Goal: Task Accomplishment & Management: Complete application form

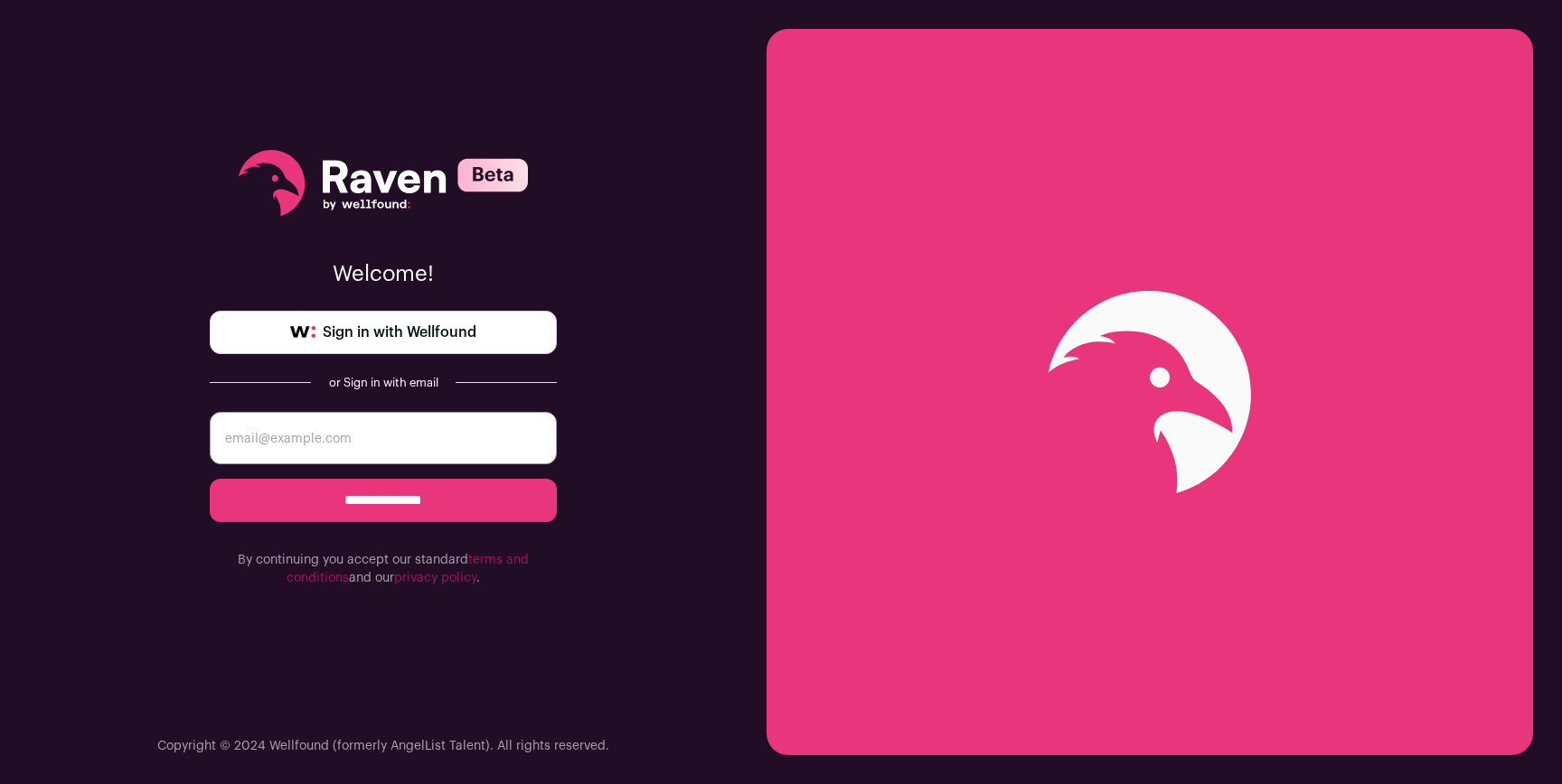
click at [489, 331] on link "Sign in with Wellfound" at bounding box center [383, 332] width 347 height 43
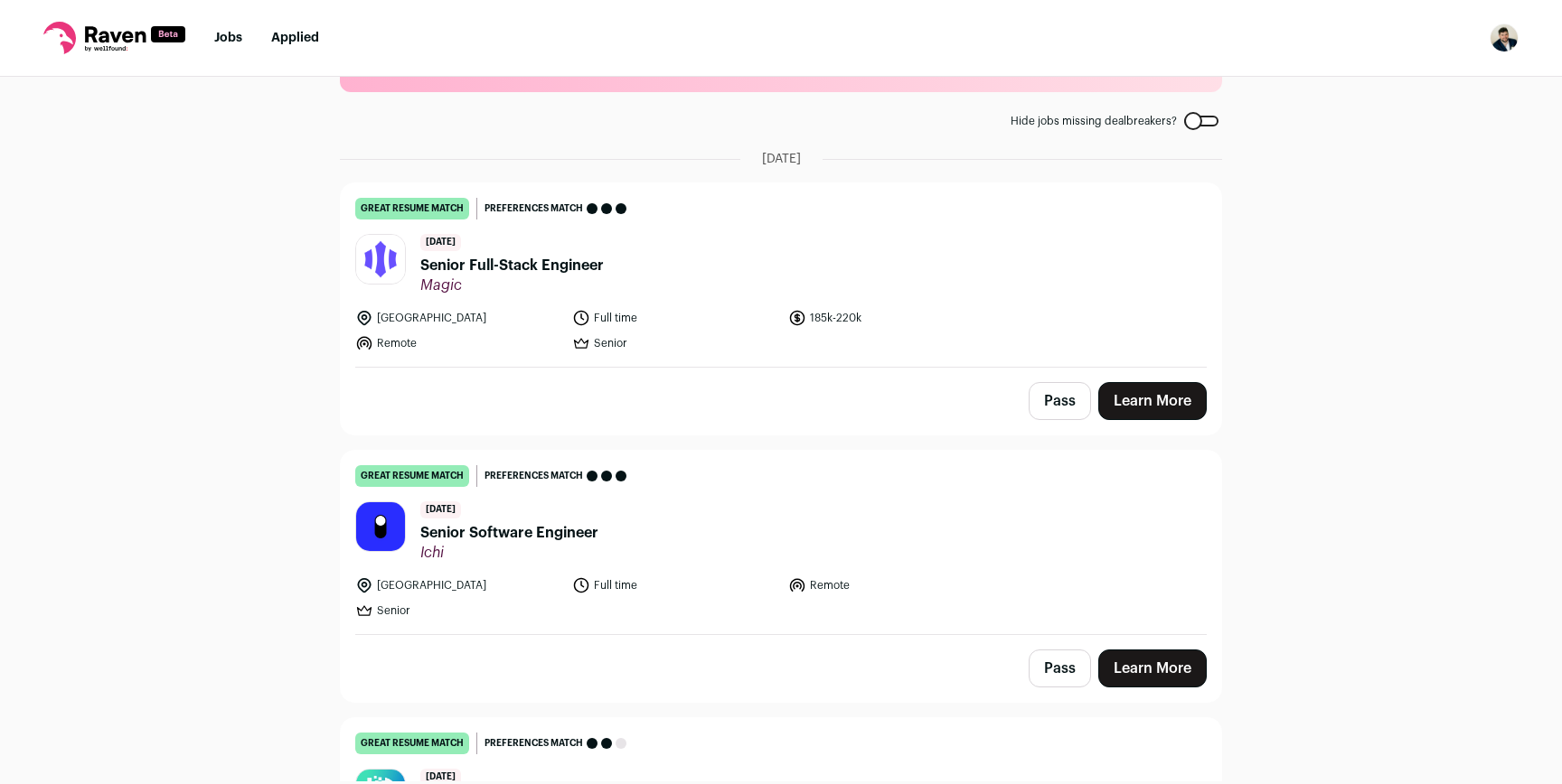
scroll to position [80, 0]
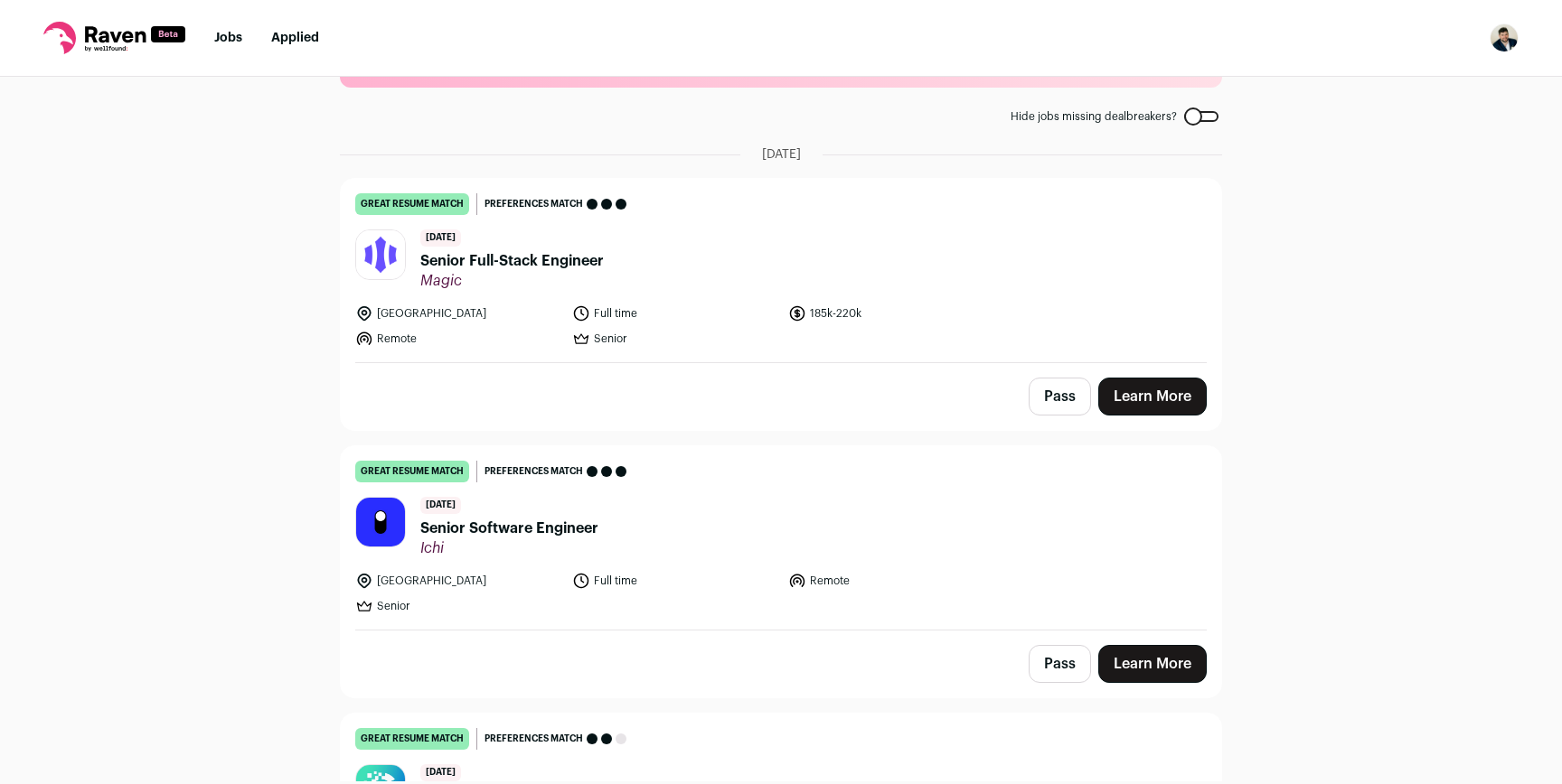
click at [1178, 387] on link "Learn More" at bounding box center [1152, 396] width 108 height 38
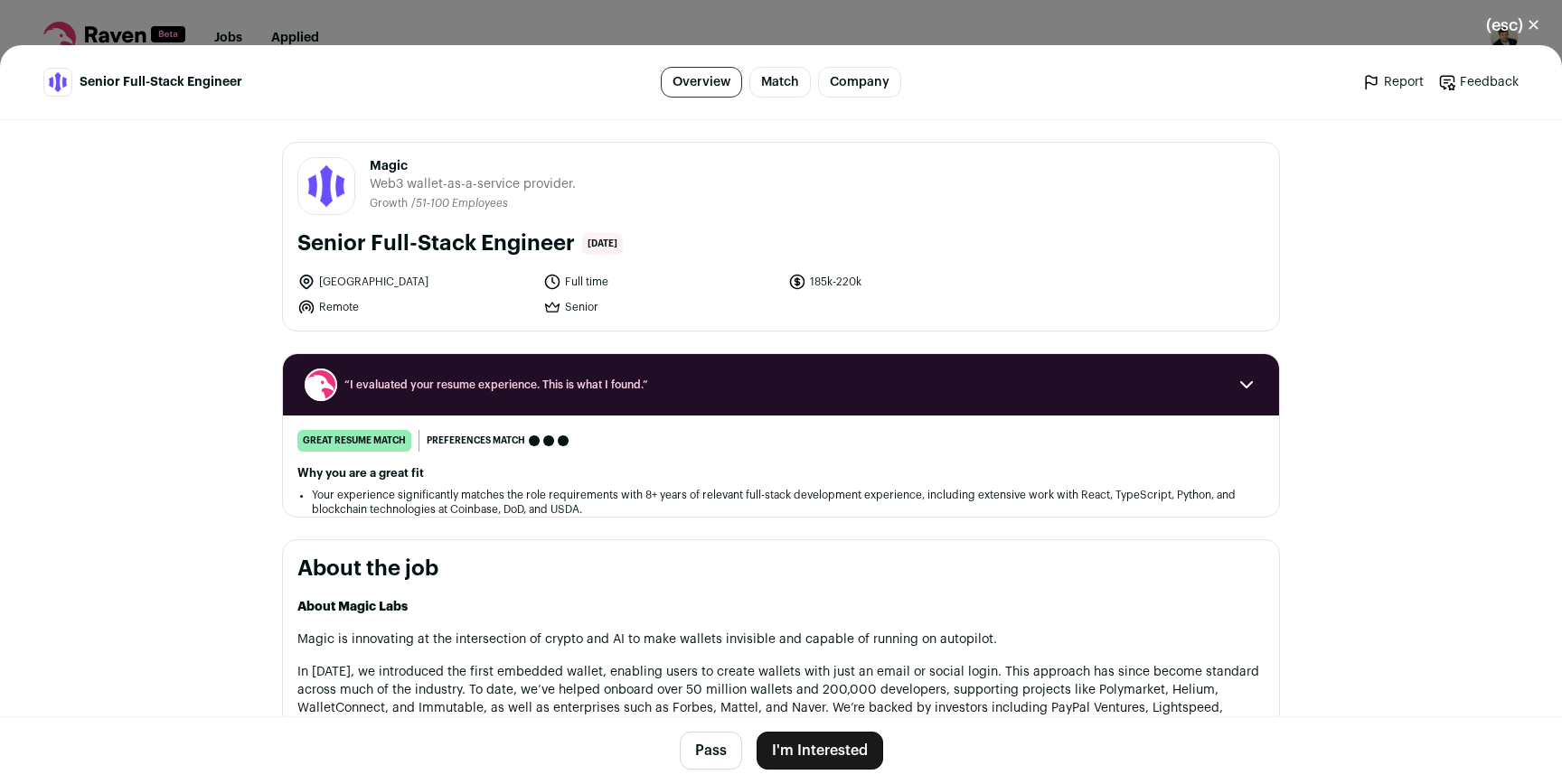
click at [827, 745] on button "I'm Interested" at bounding box center [820, 750] width 127 height 38
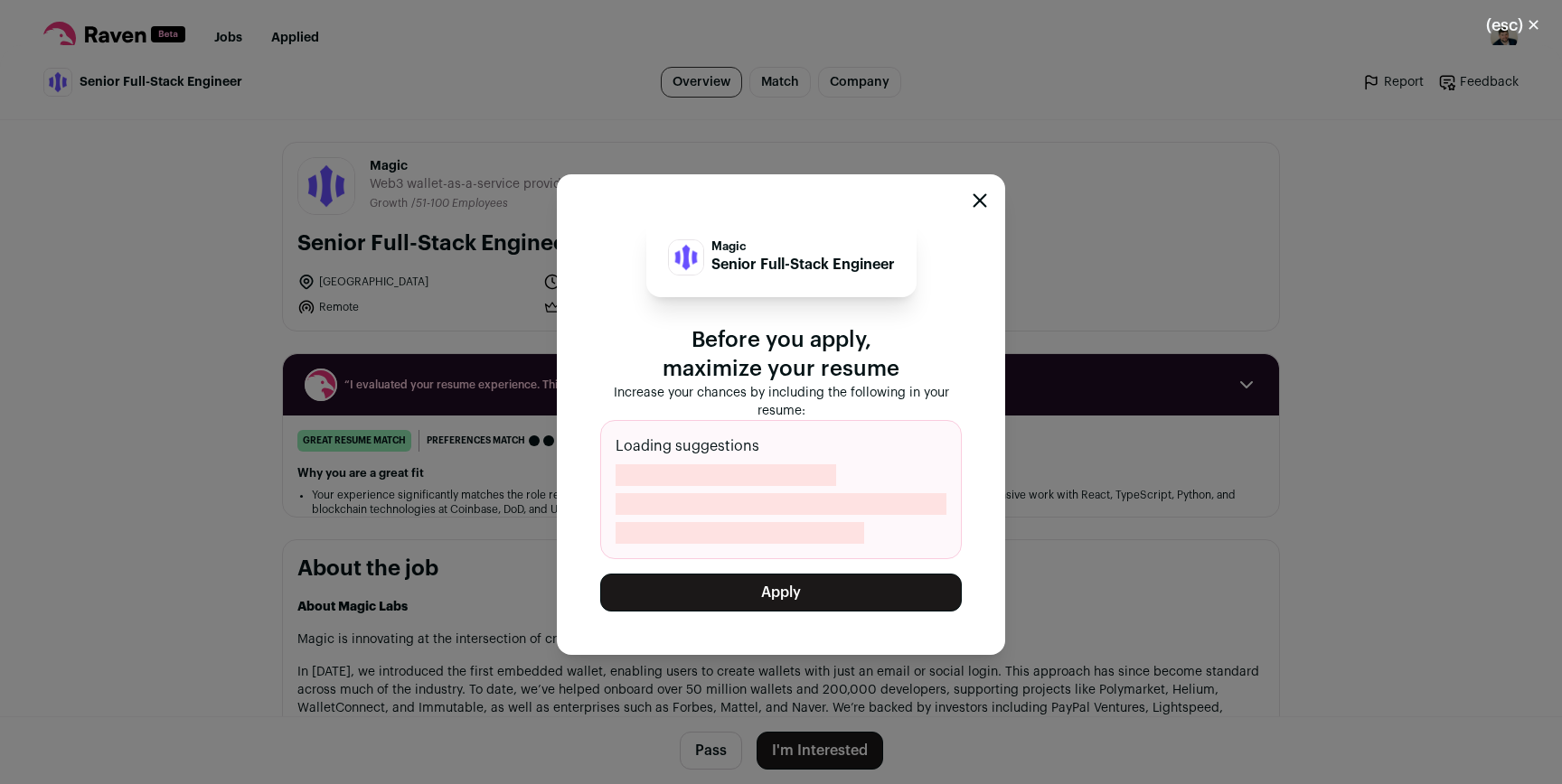
click at [781, 593] on button "Apply" at bounding box center [781, 592] width 362 height 38
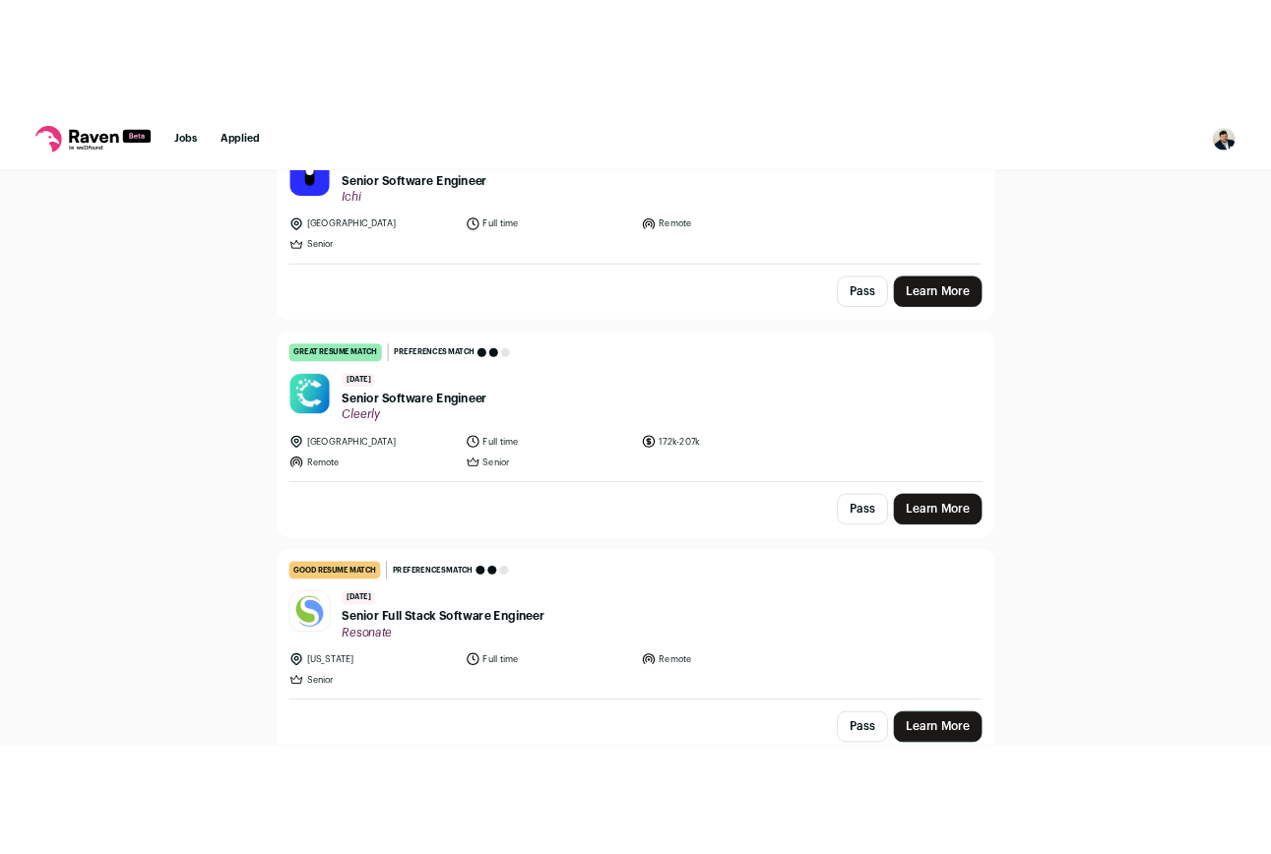
scroll to position [276, 0]
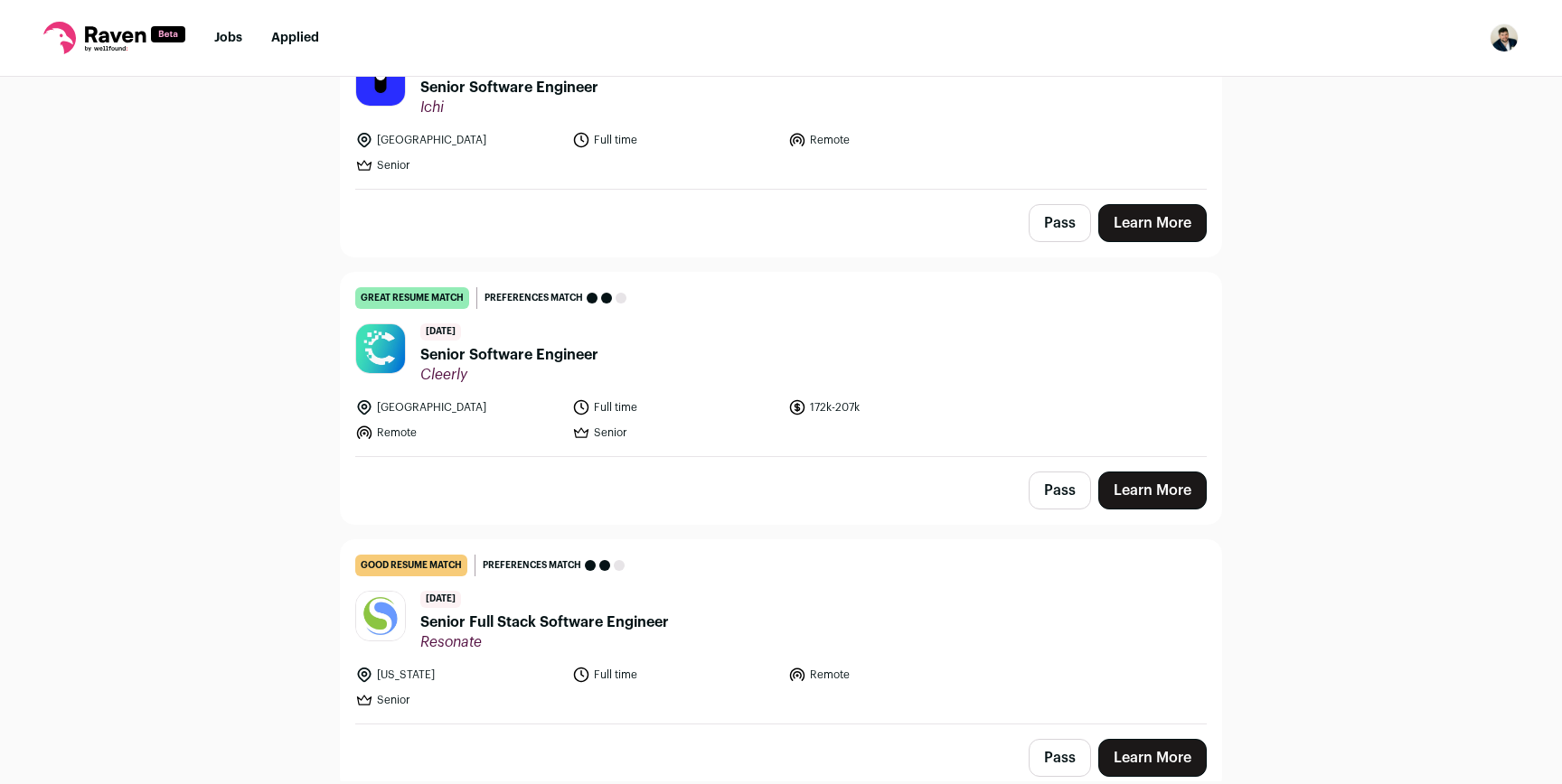
click at [1146, 489] on link "Learn More" at bounding box center [1152, 490] width 108 height 38
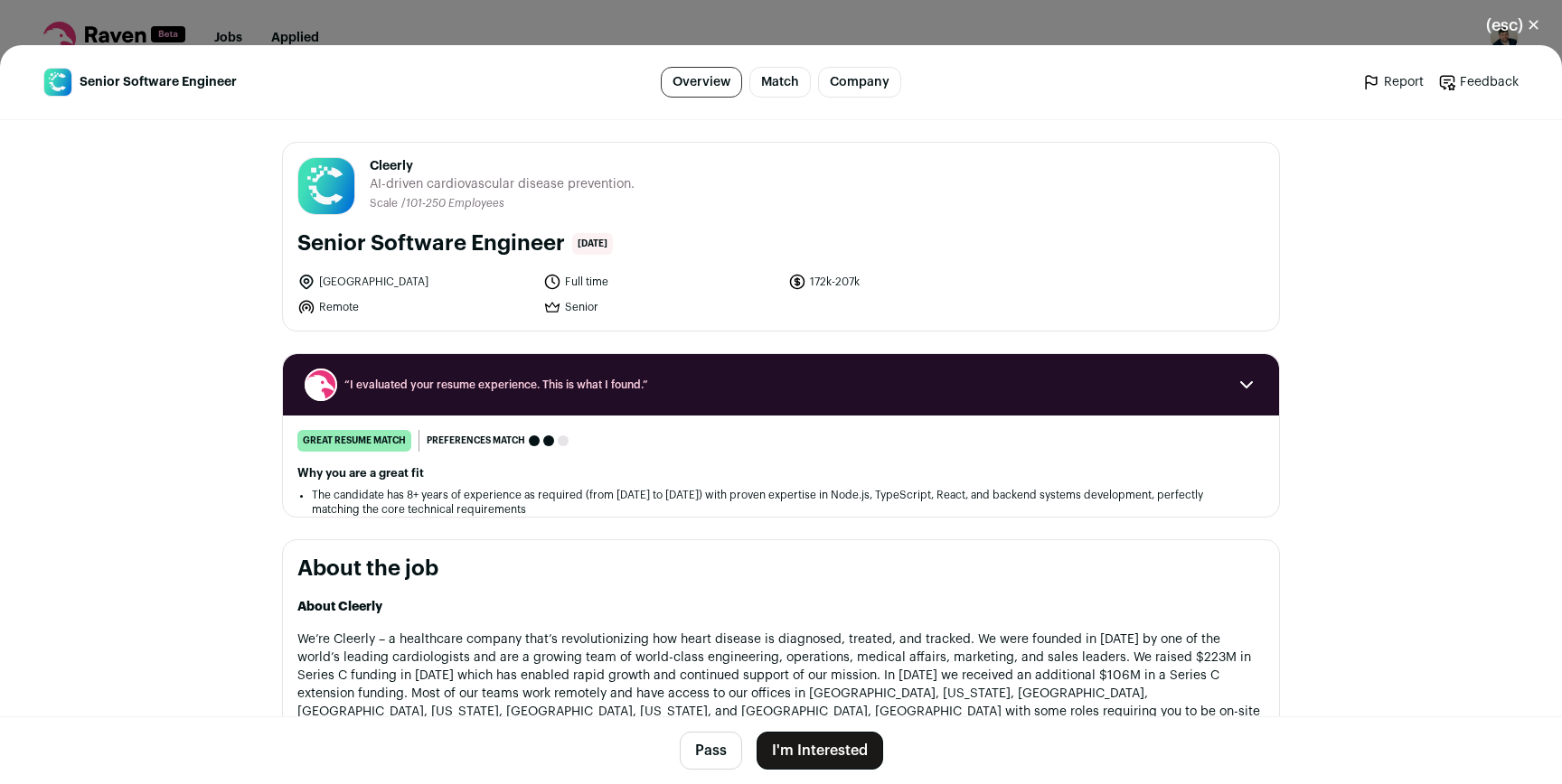
click at [813, 745] on button "I'm Interested" at bounding box center [820, 750] width 127 height 38
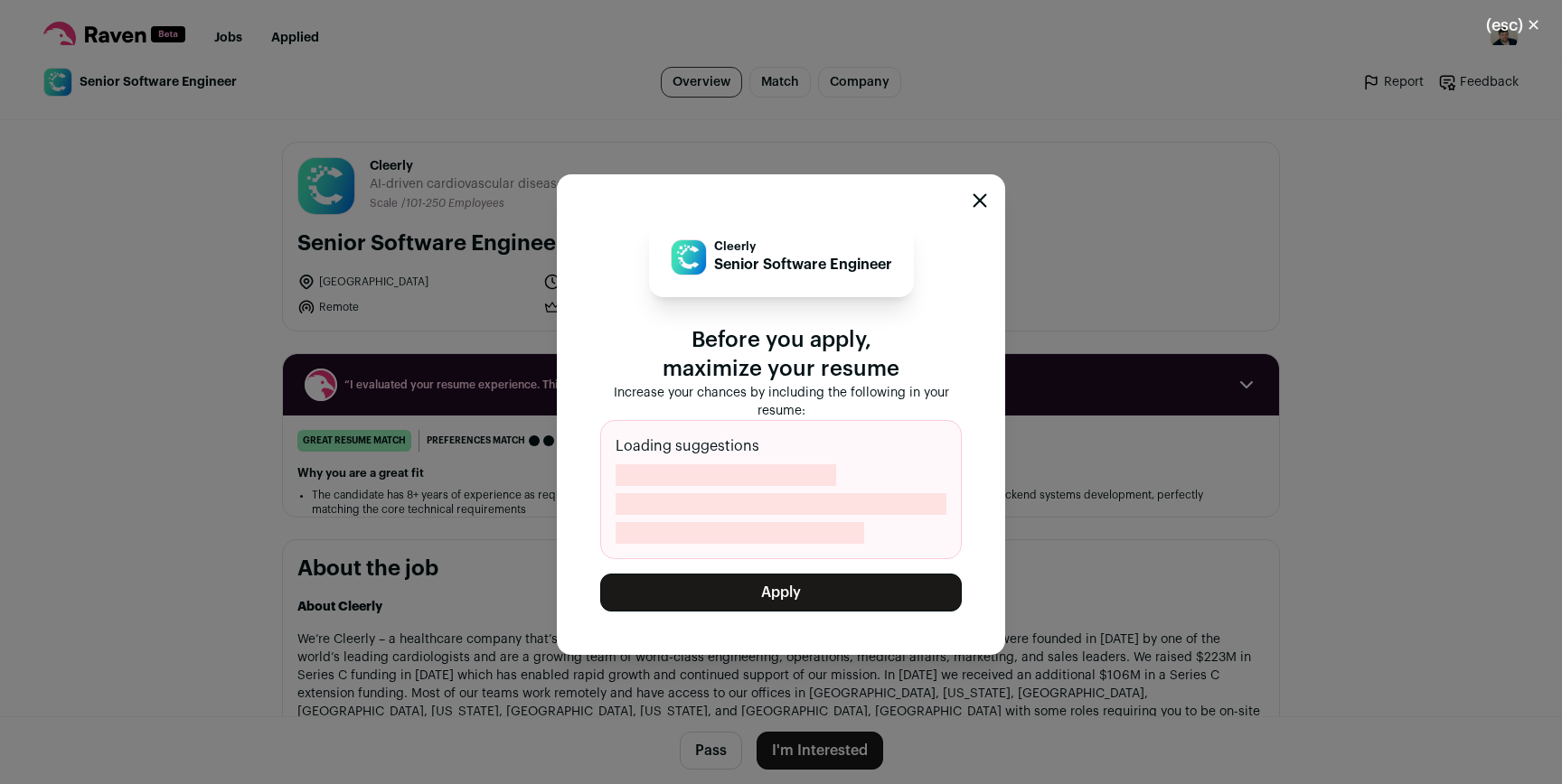
click at [840, 592] on button "Apply" at bounding box center [781, 592] width 362 height 38
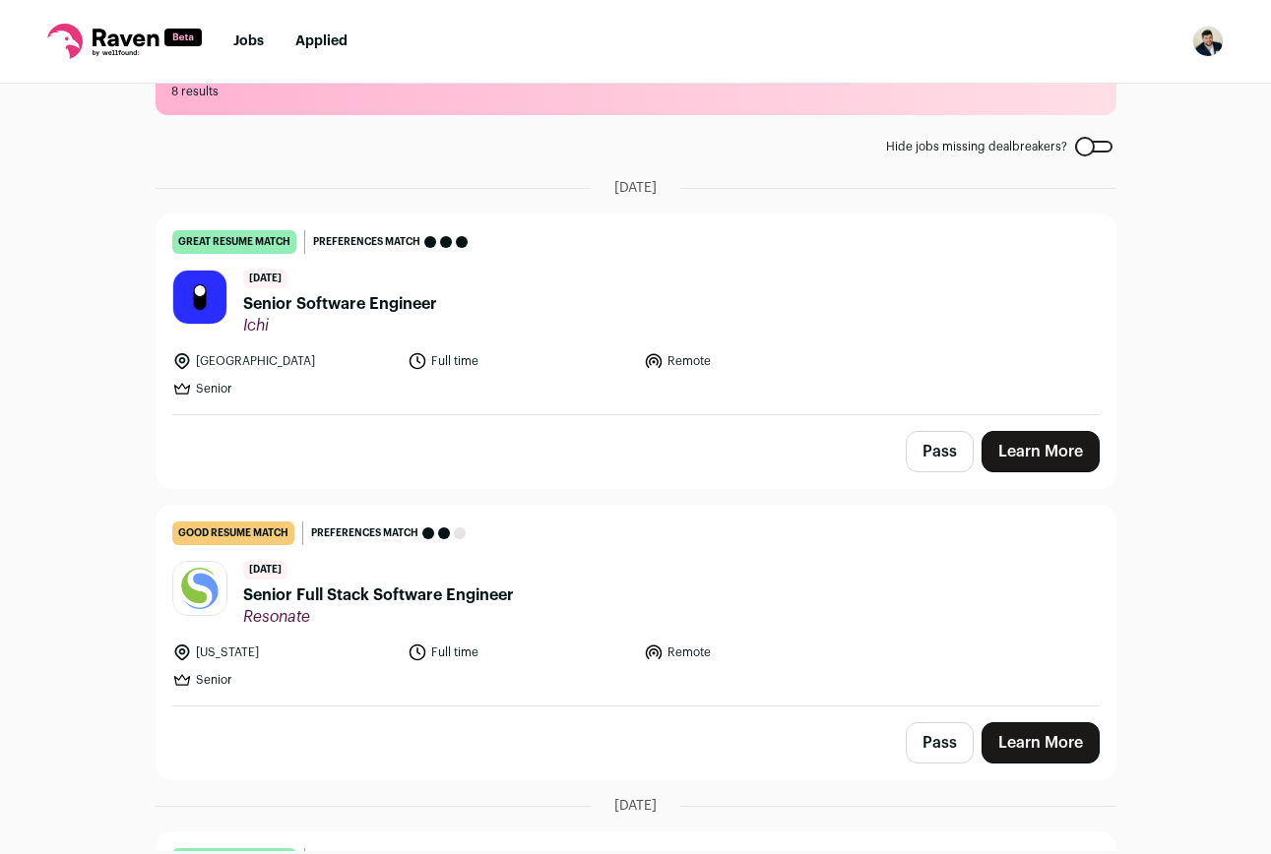
scroll to position [0, 0]
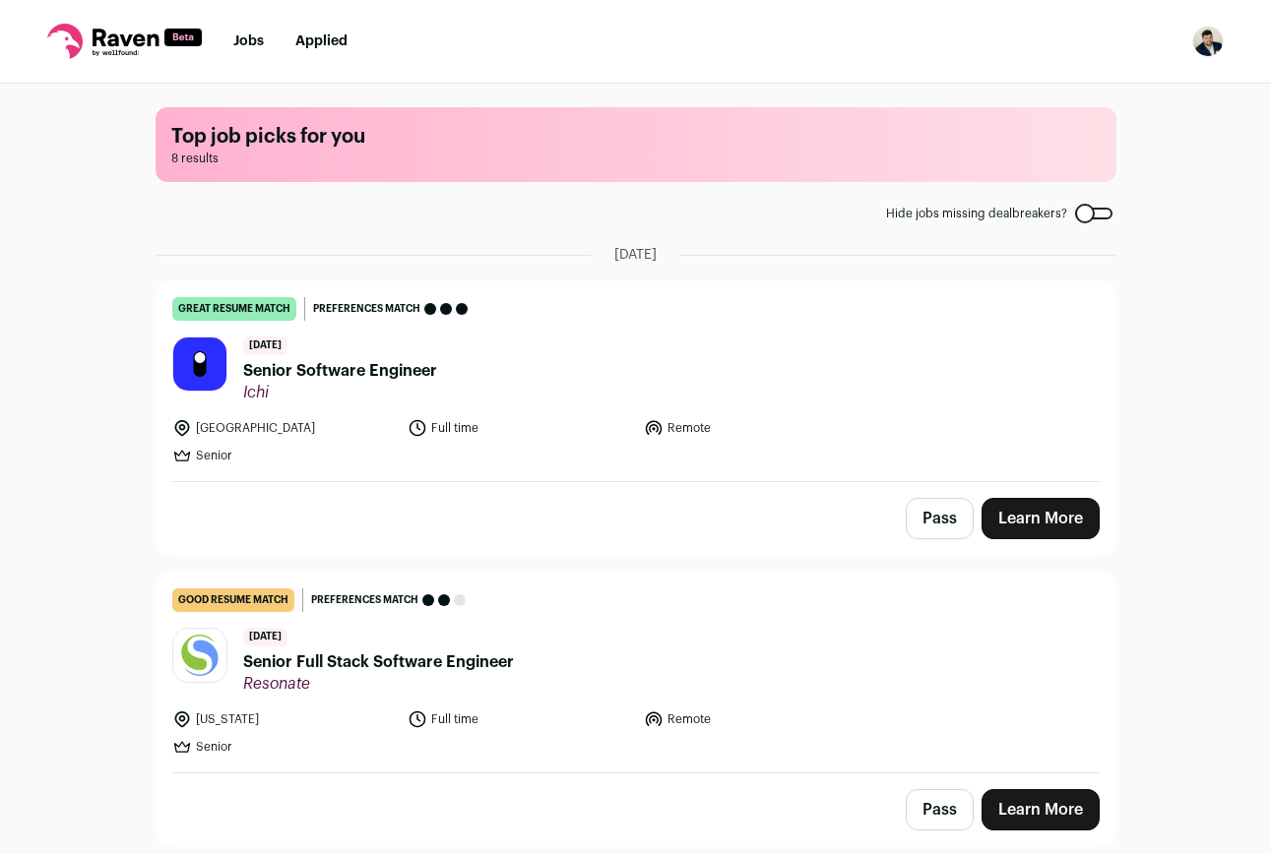
click at [1076, 527] on link "Learn More" at bounding box center [1040, 518] width 118 height 41
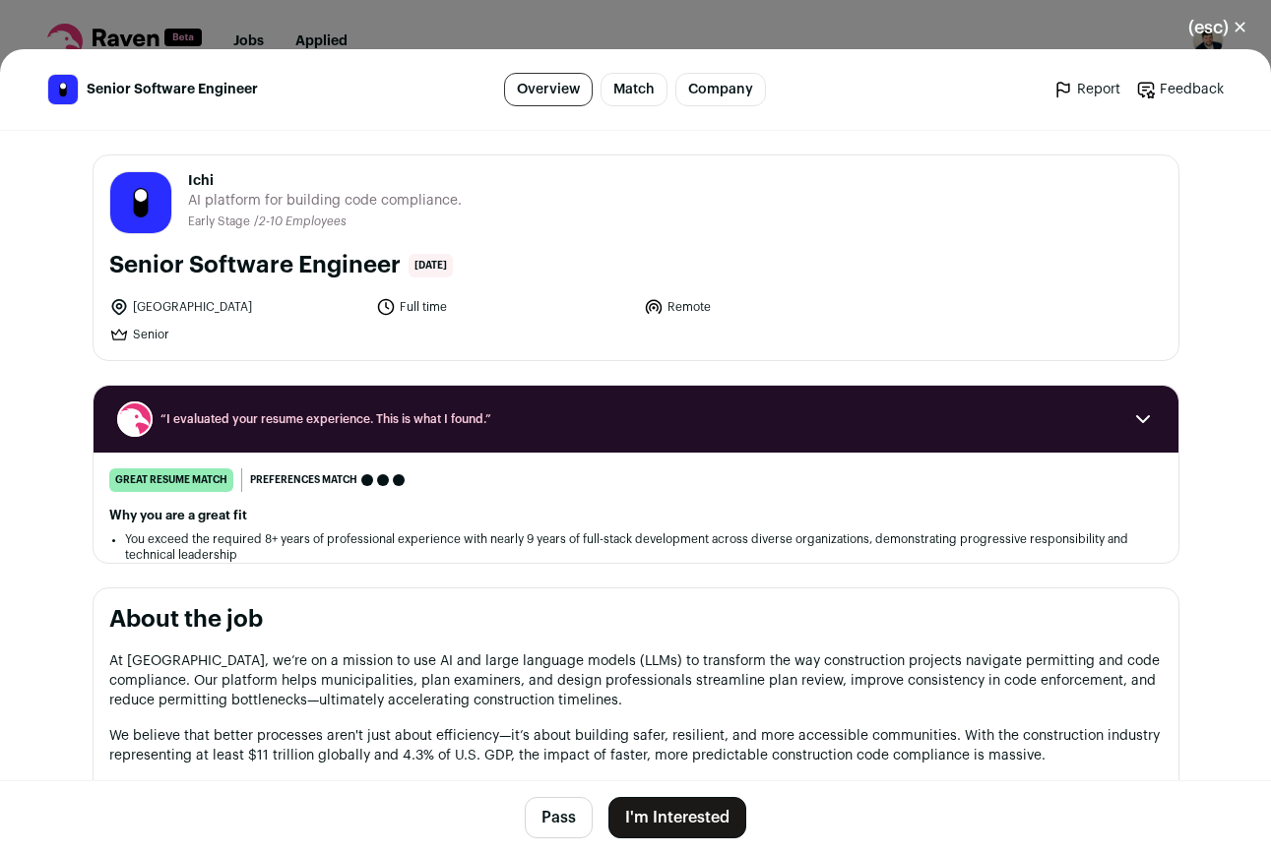
click at [706, 819] on button "I'm Interested" at bounding box center [677, 817] width 138 height 41
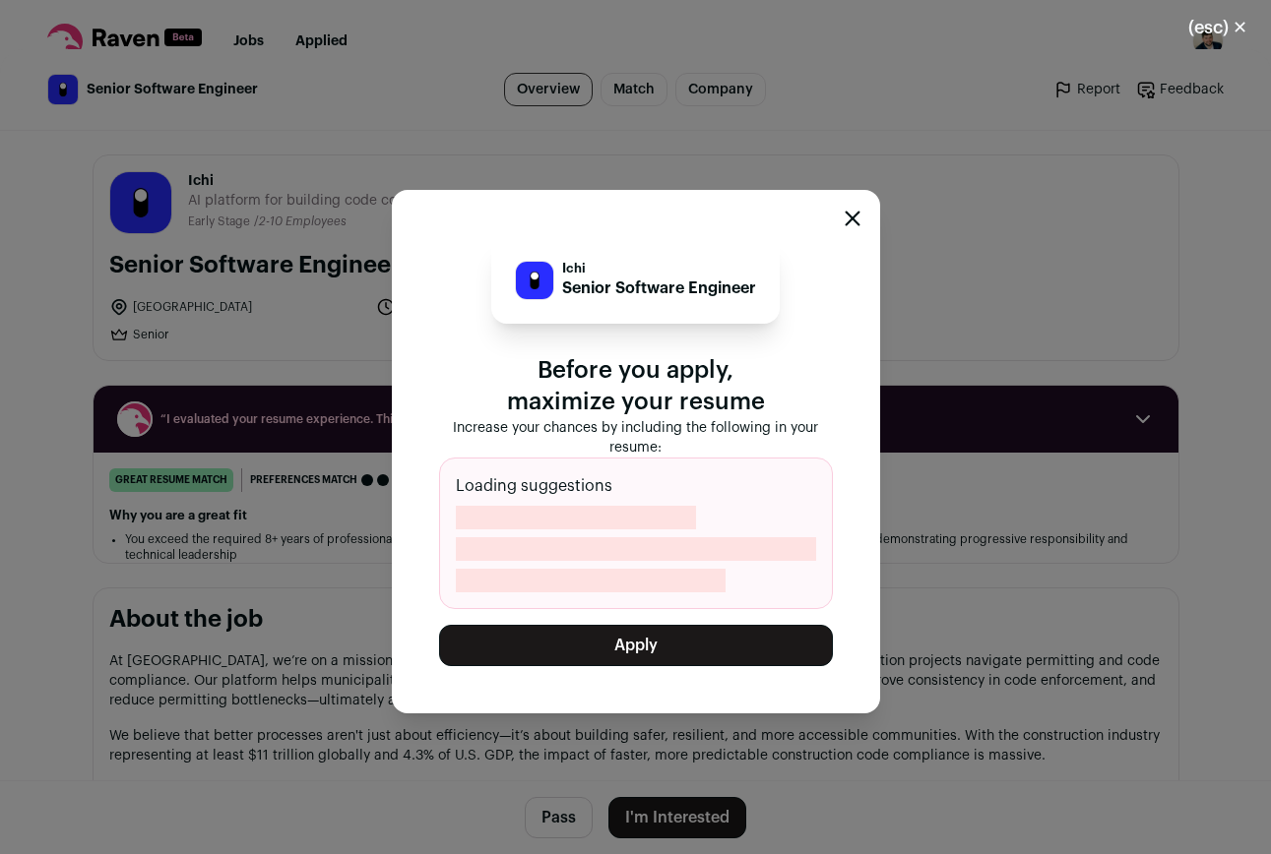
click at [699, 636] on button "Apply" at bounding box center [636, 645] width 394 height 41
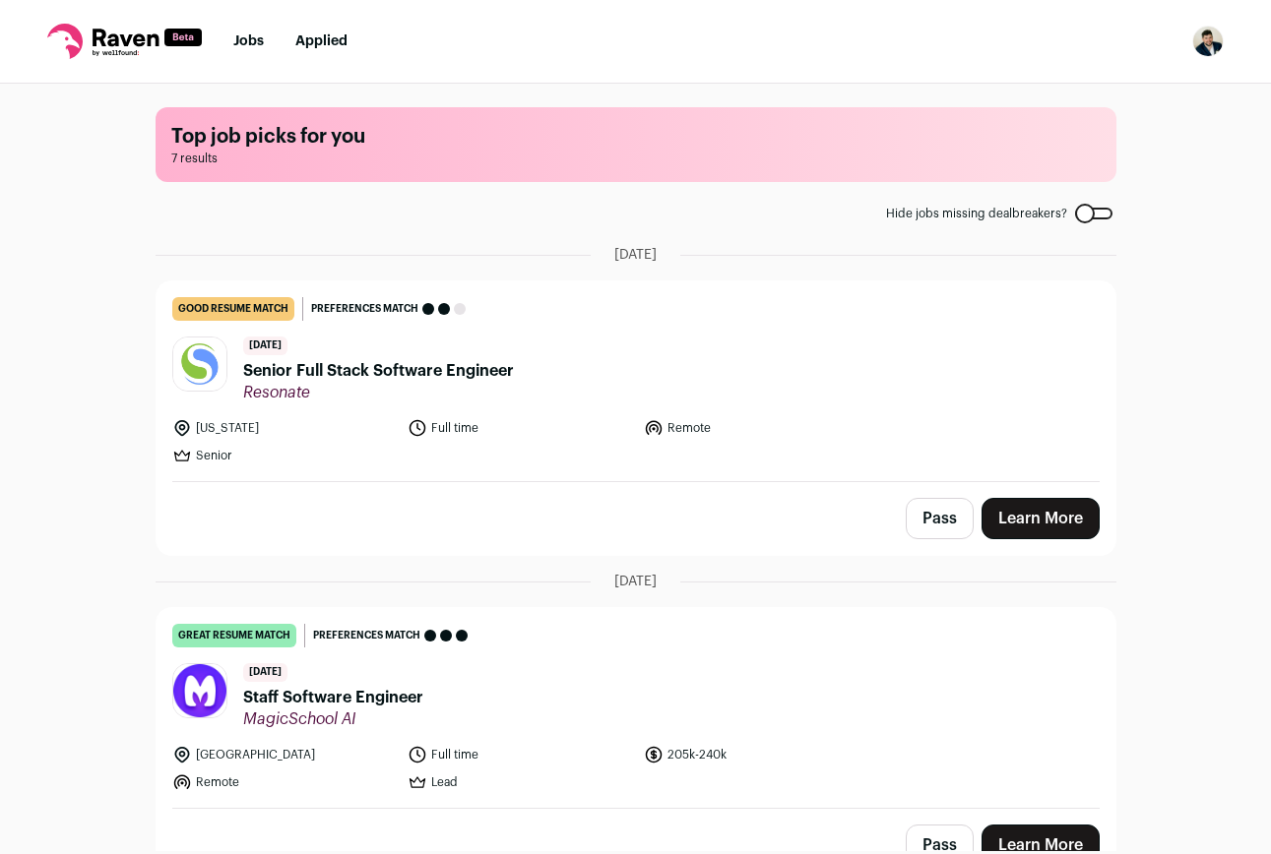
click at [1048, 513] on link "Learn More" at bounding box center [1040, 518] width 118 height 41
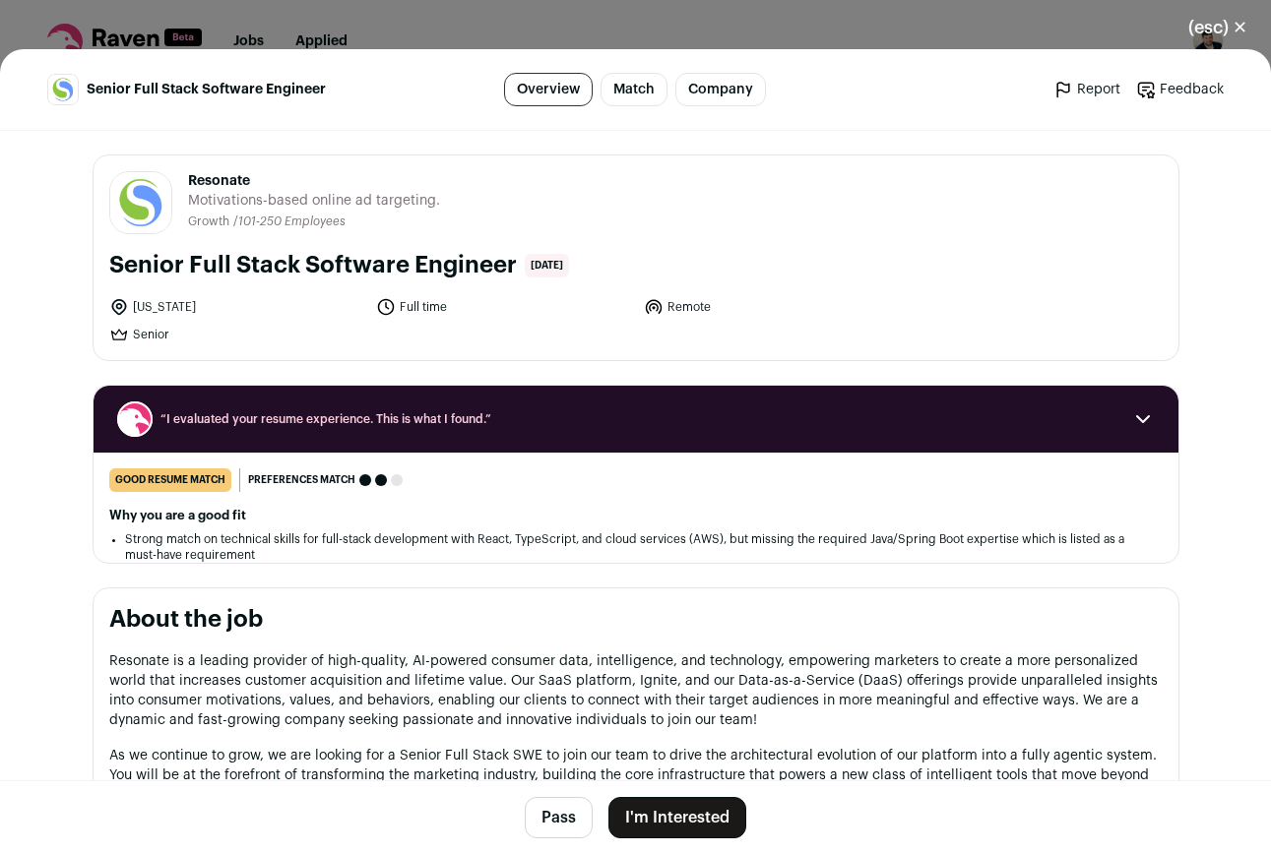
click at [659, 812] on button "I'm Interested" at bounding box center [677, 817] width 138 height 41
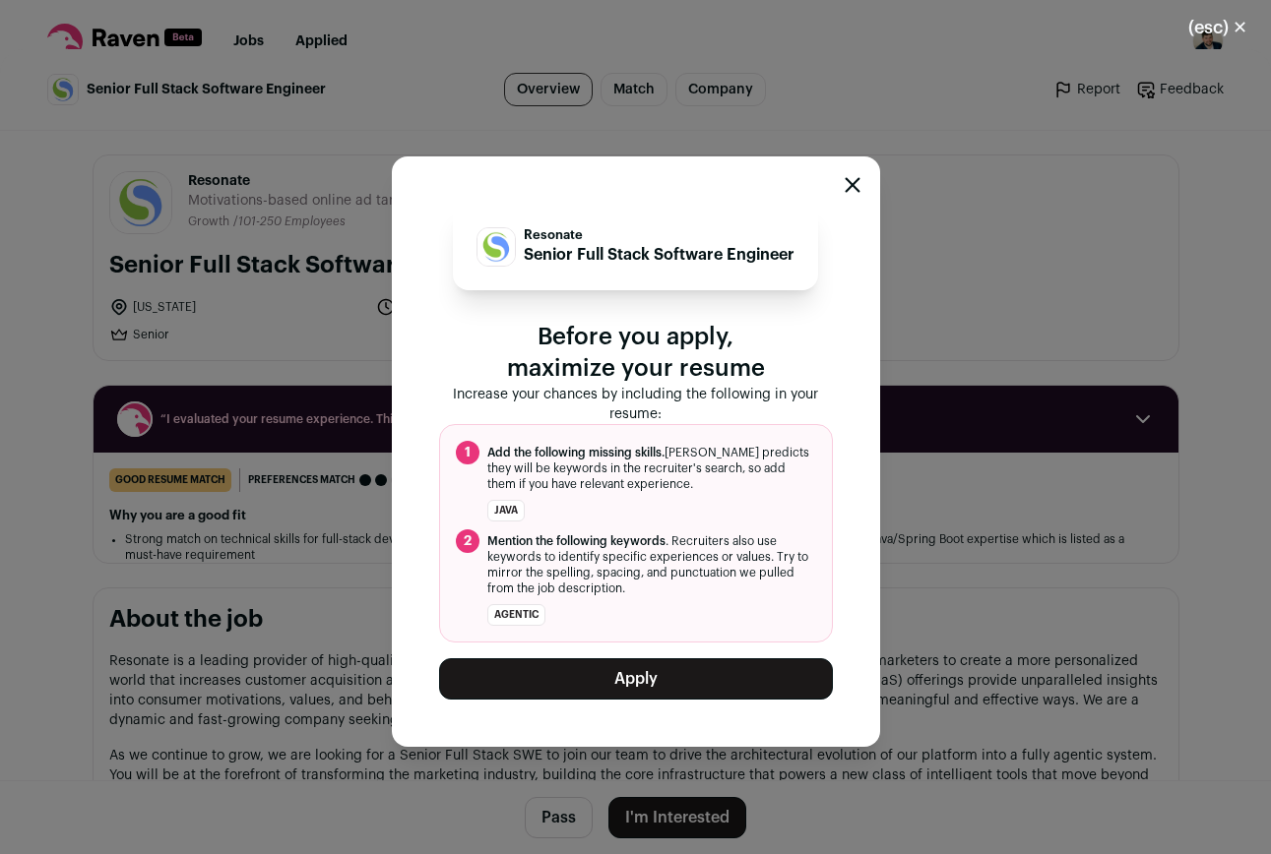
click at [651, 675] on button "Apply" at bounding box center [636, 678] width 394 height 41
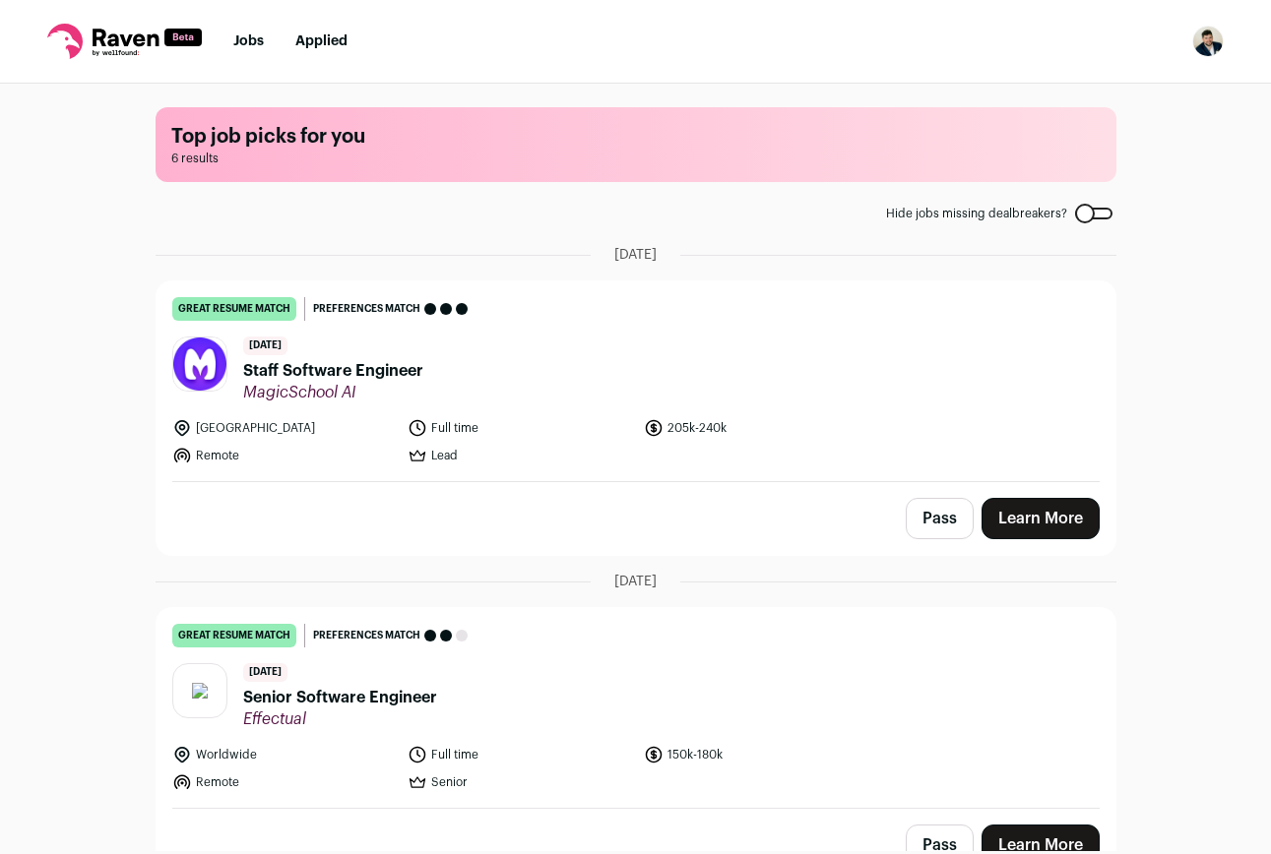
click at [319, 44] on link "Applied" at bounding box center [321, 41] width 52 height 14
